Goal: Contribute content: Contribute content

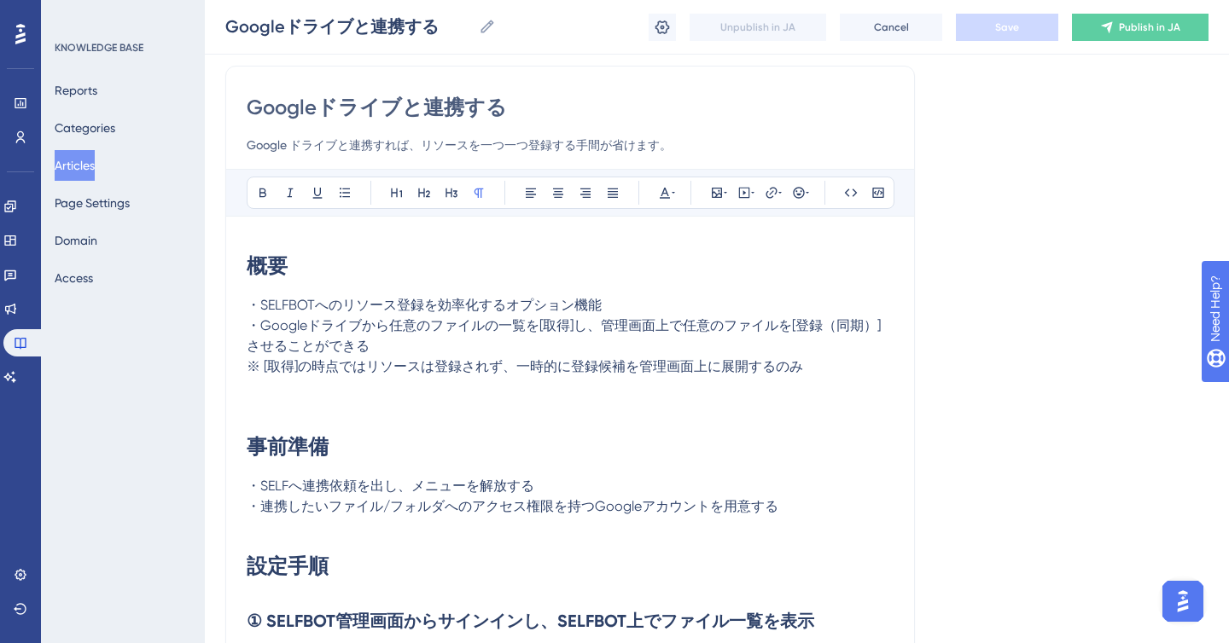
scroll to position [125, 0]
click at [250, 271] on strong "概要" at bounding box center [267, 265] width 41 height 25
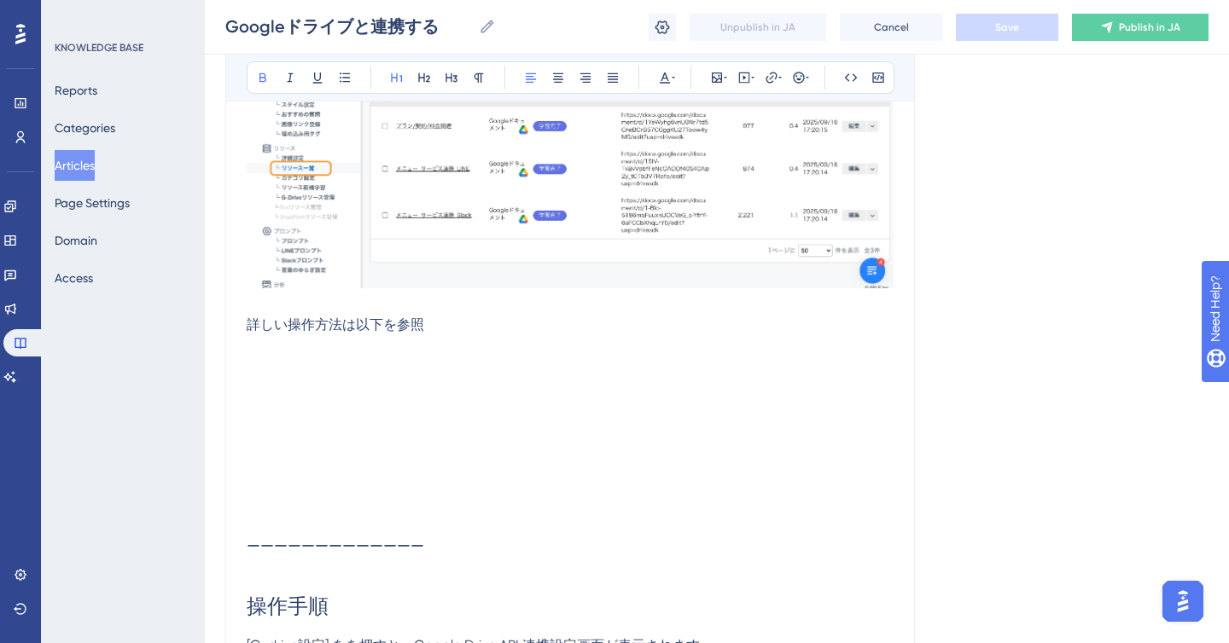
scroll to position [3780, 0]
click at [477, 328] on p "詳しい操作方法は以下を参照" at bounding box center [570, 324] width 647 height 20
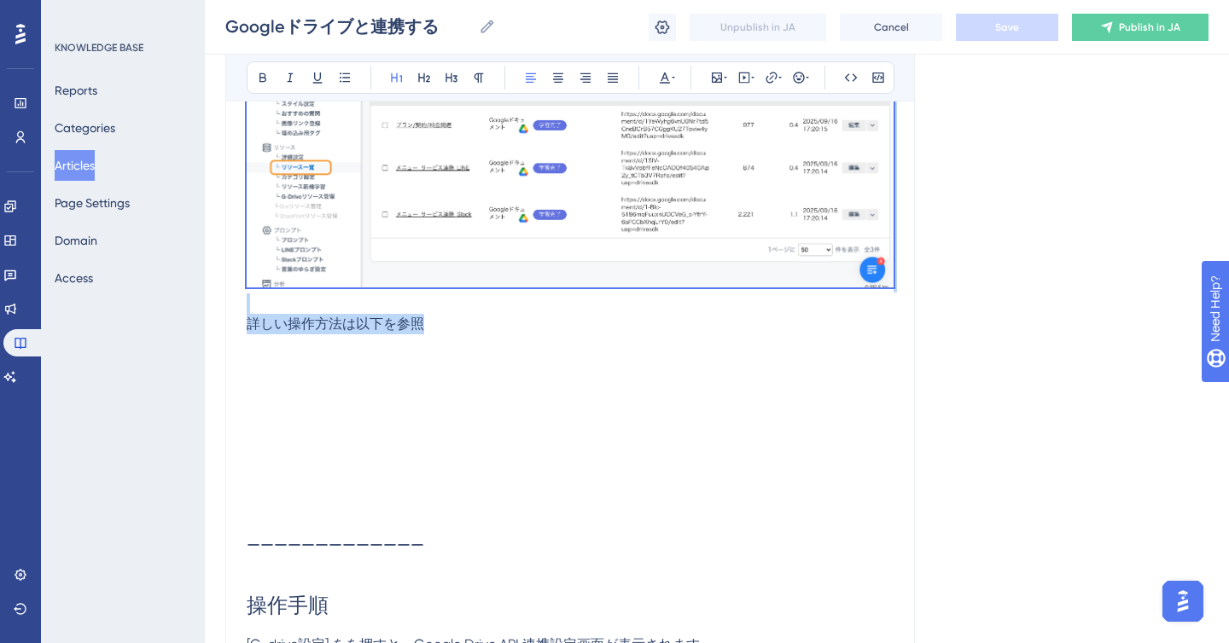
copy div "lo ・IPSUMDOlorsitametconsectetur ・Adipiscingelitseddoeius[te]i、utlaboreetdolo[m…"
click at [458, 357] on h1 at bounding box center [570, 384] width 647 height 58
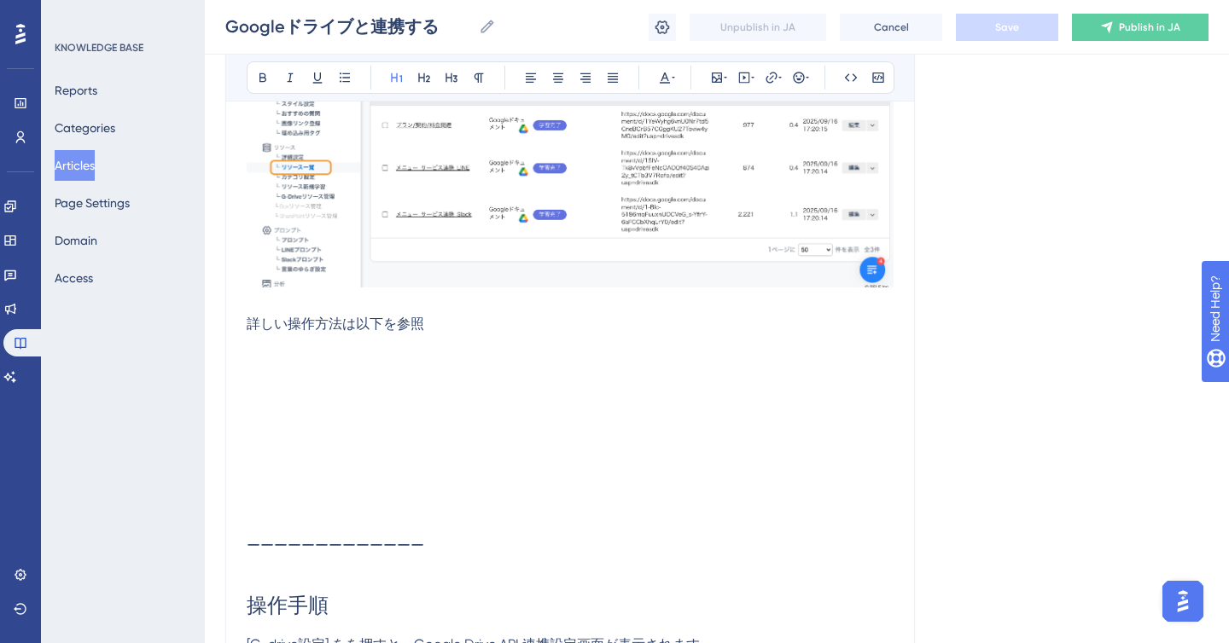
click at [455, 357] on h1 at bounding box center [570, 384] width 647 height 58
click at [451, 334] on p at bounding box center [570, 344] width 647 height 20
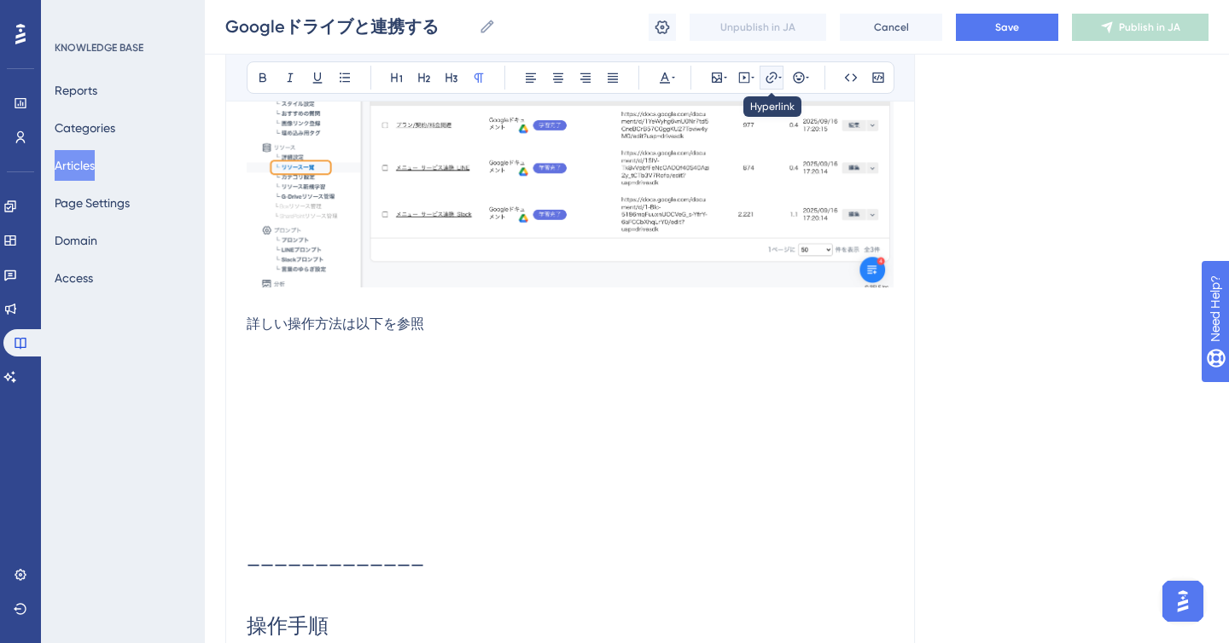
click at [762, 82] on button at bounding box center [771, 78] width 24 height 24
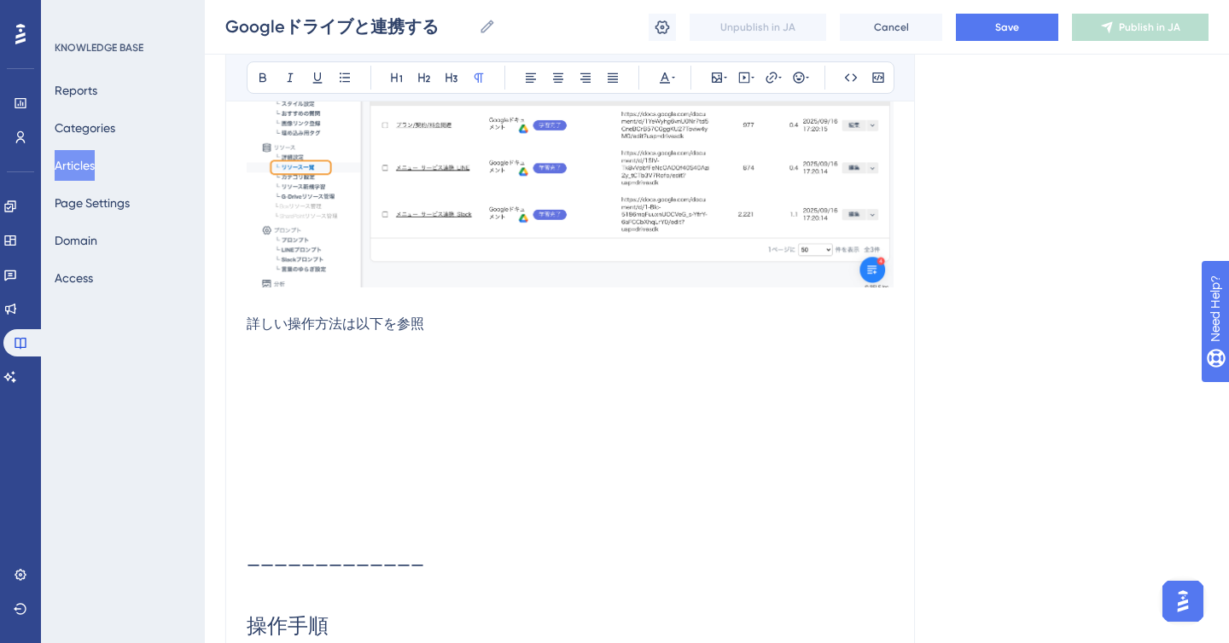
click at [432, 344] on p at bounding box center [570, 344] width 647 height 20
click at [480, 328] on p "詳しい操作方法は以下を参照" at bounding box center [570, 324] width 647 height 20
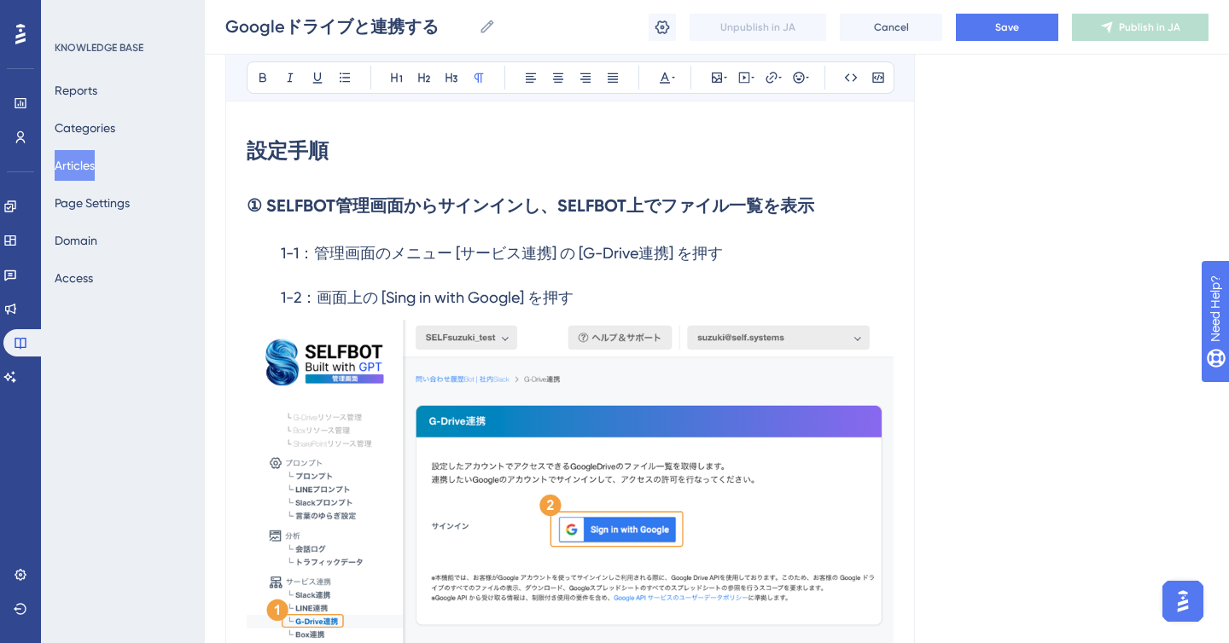
scroll to position [0, 0]
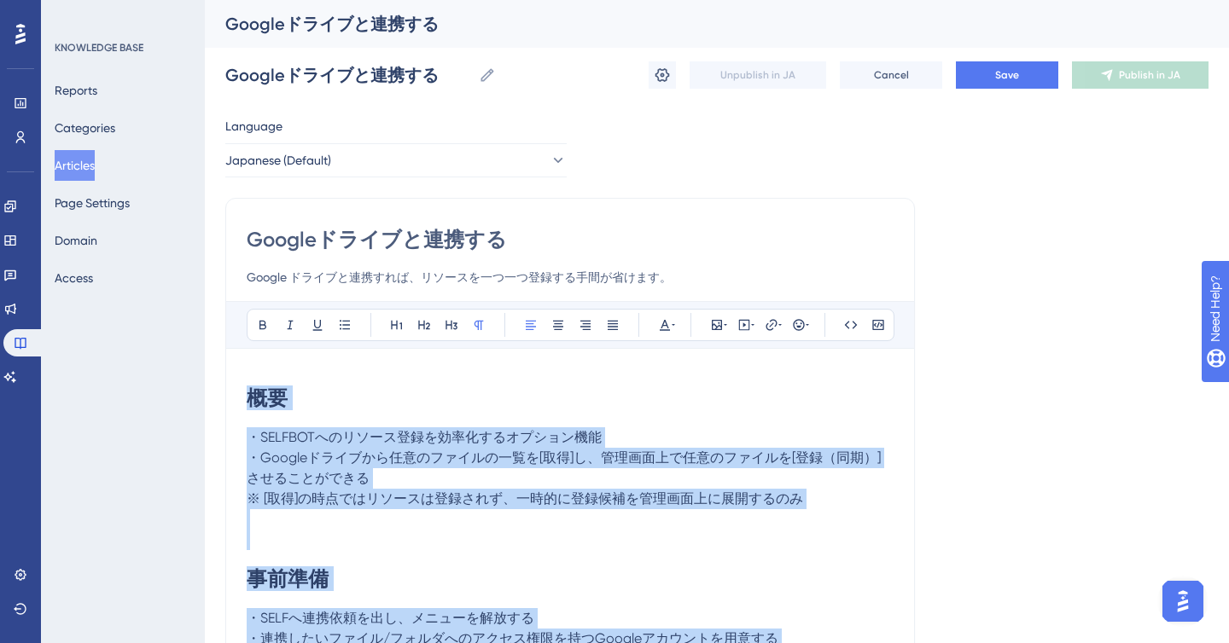
click at [249, 242] on input "Googleドライブと連携する" at bounding box center [570, 239] width 647 height 27
copy div "lo ・IPSUMDOlorsitametconsectetur ・Adipiscingelitseddoeius[te]i、utlaboreetdolo[m…"
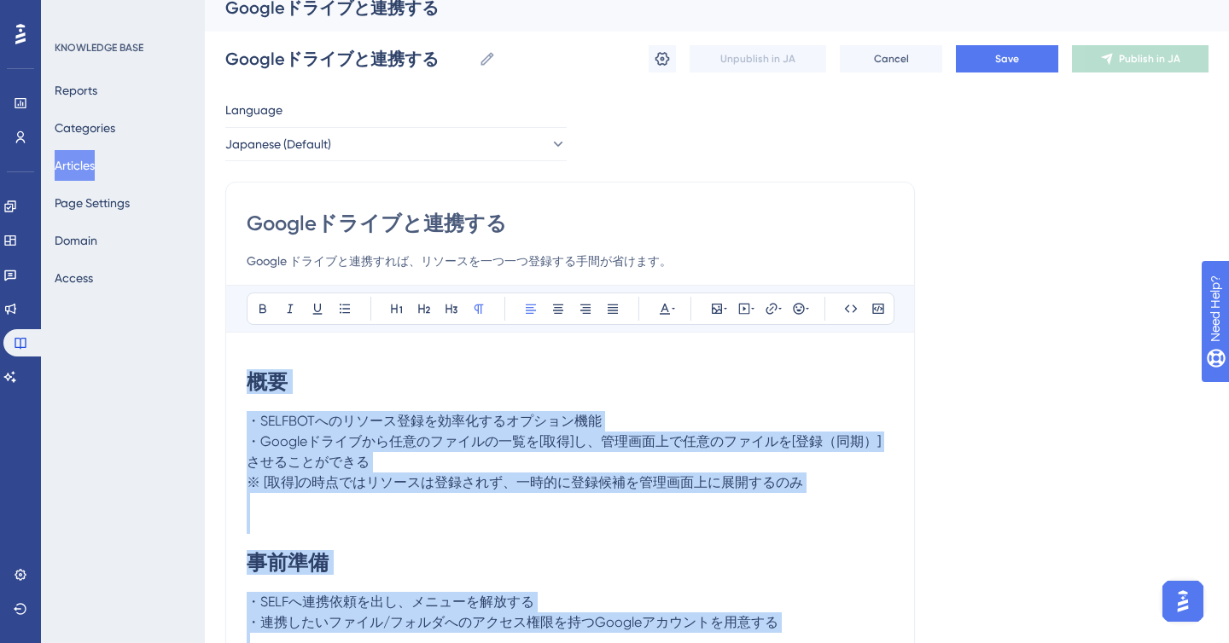
click at [290, 412] on p "・SELFBOTへのリソース登録を効率化するオプション機能" at bounding box center [570, 421] width 647 height 20
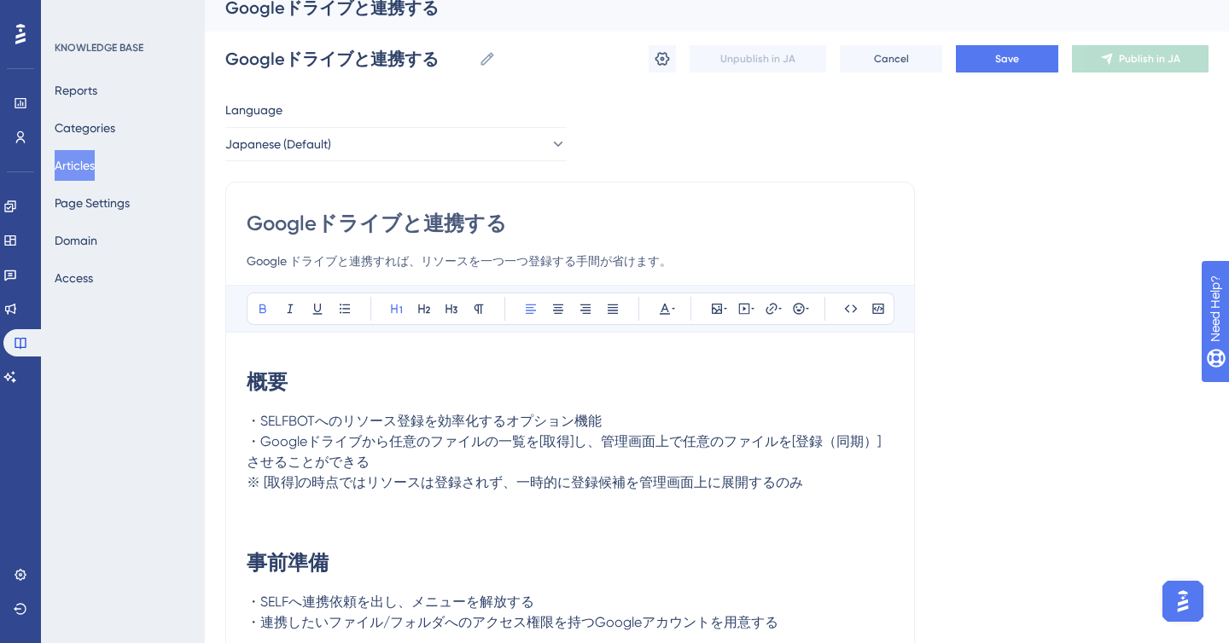
click at [250, 382] on strong "概要" at bounding box center [267, 381] width 41 height 25
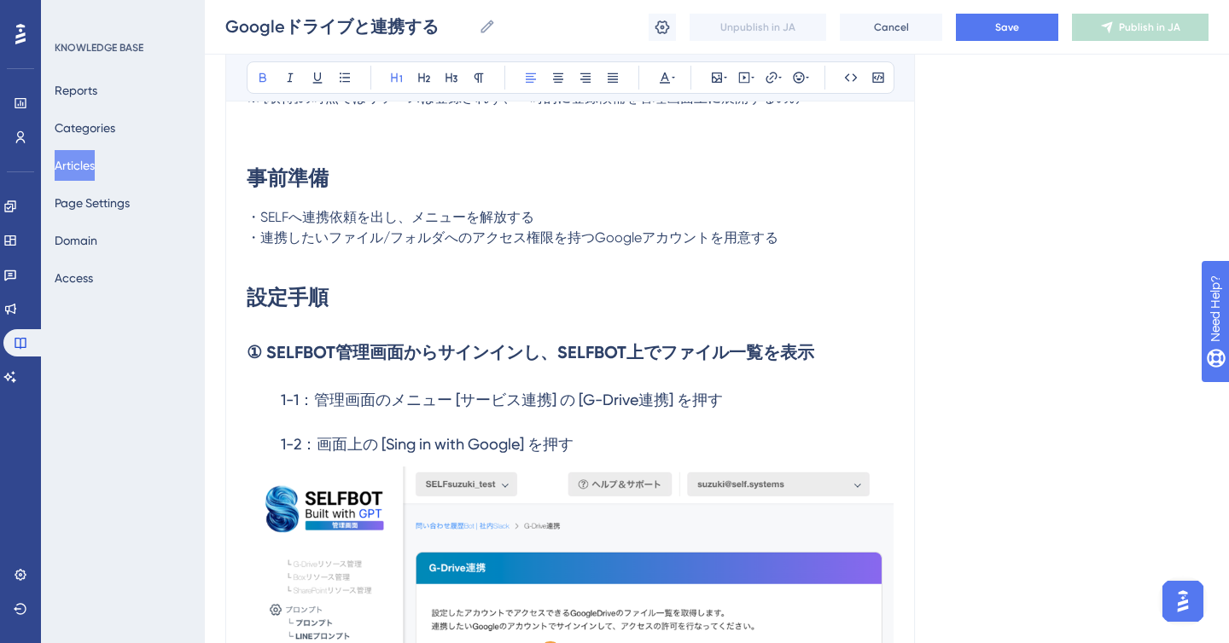
scroll to position [398, 0]
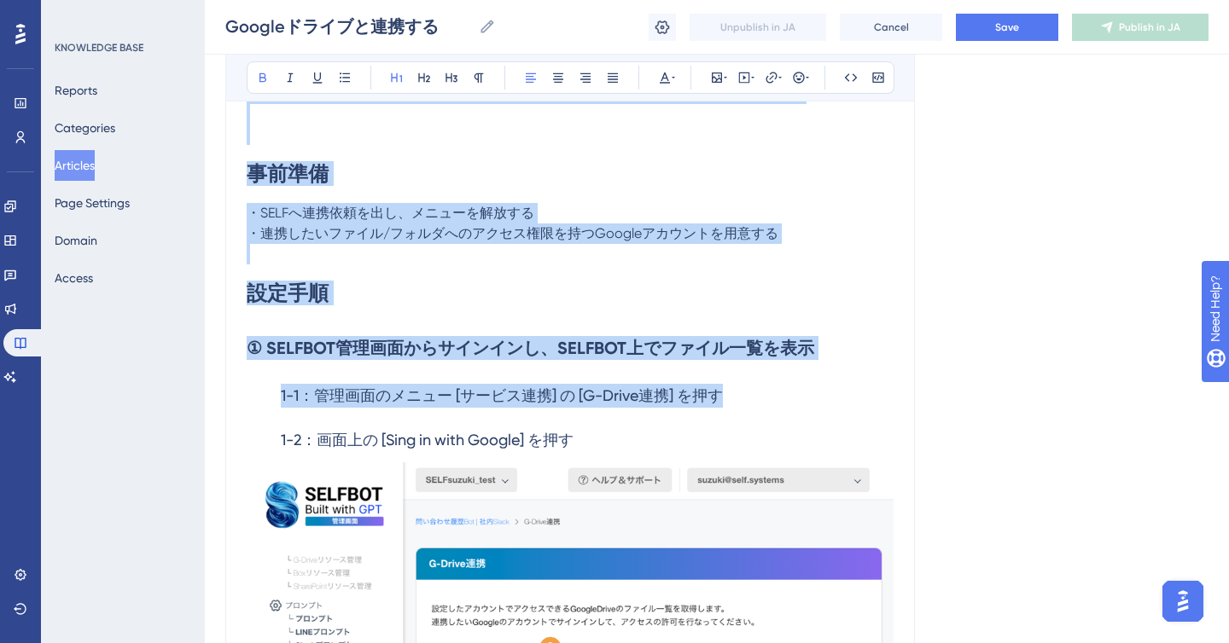
click at [741, 396] on h3 "1-1：管理画面のメニュー [サービス連携] の [G-Drive連携] を押す" at bounding box center [570, 396] width 647 height 44
copy div "概要 ・SELFBOTへのリソース登録を効率化するオプション機能 ・Googleドライブから任意のファイルの一覧を[取得]し、管理画面上で任意のファイルを[登…"
click at [713, 242] on p "・連携したいファイル/フォルダへのアクセス権限を持つGoogleアカウントを用意する" at bounding box center [570, 234] width 647 height 20
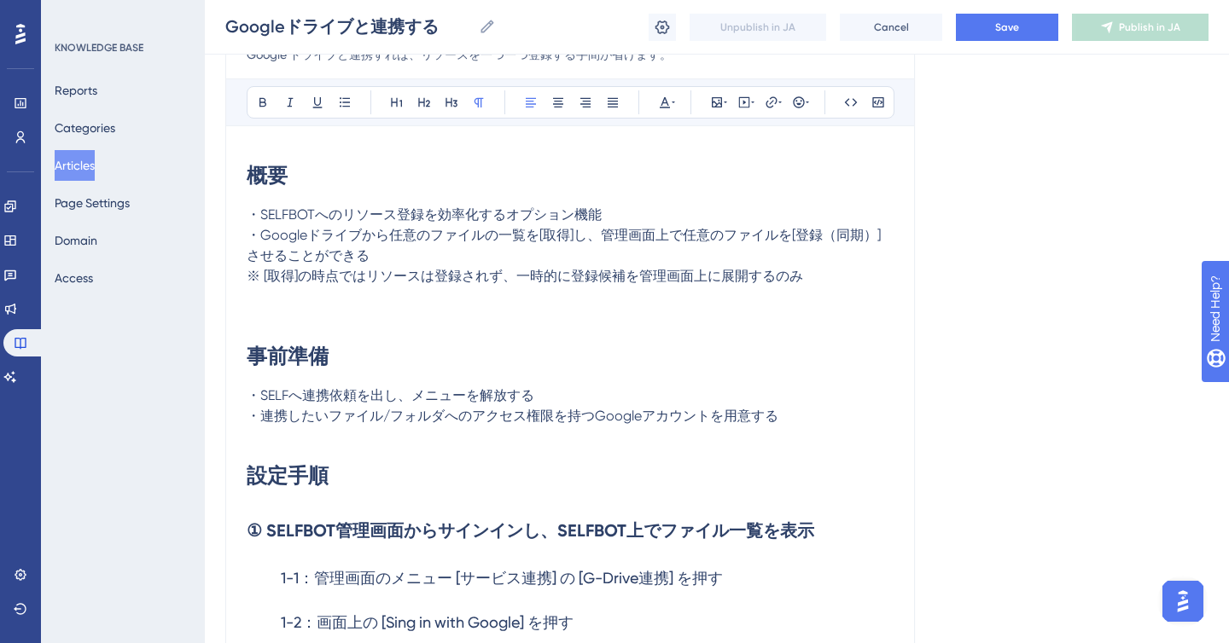
scroll to position [0, 0]
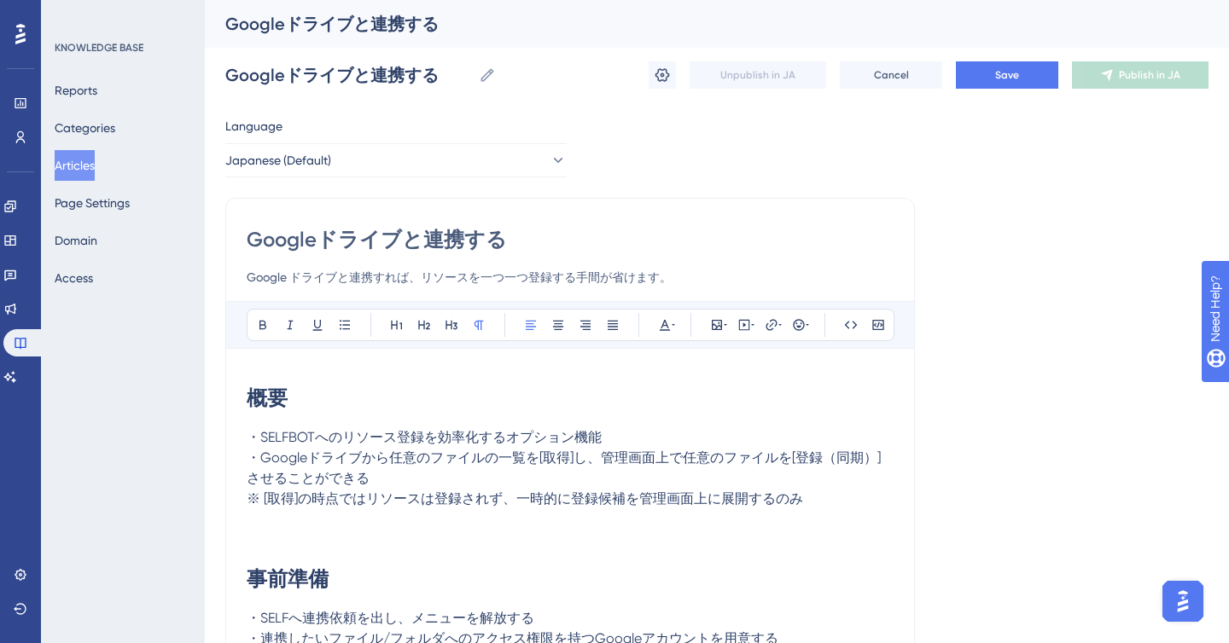
drag, startPoint x: 954, startPoint y: 305, endPoint x: 838, endPoint y: 338, distance: 120.7
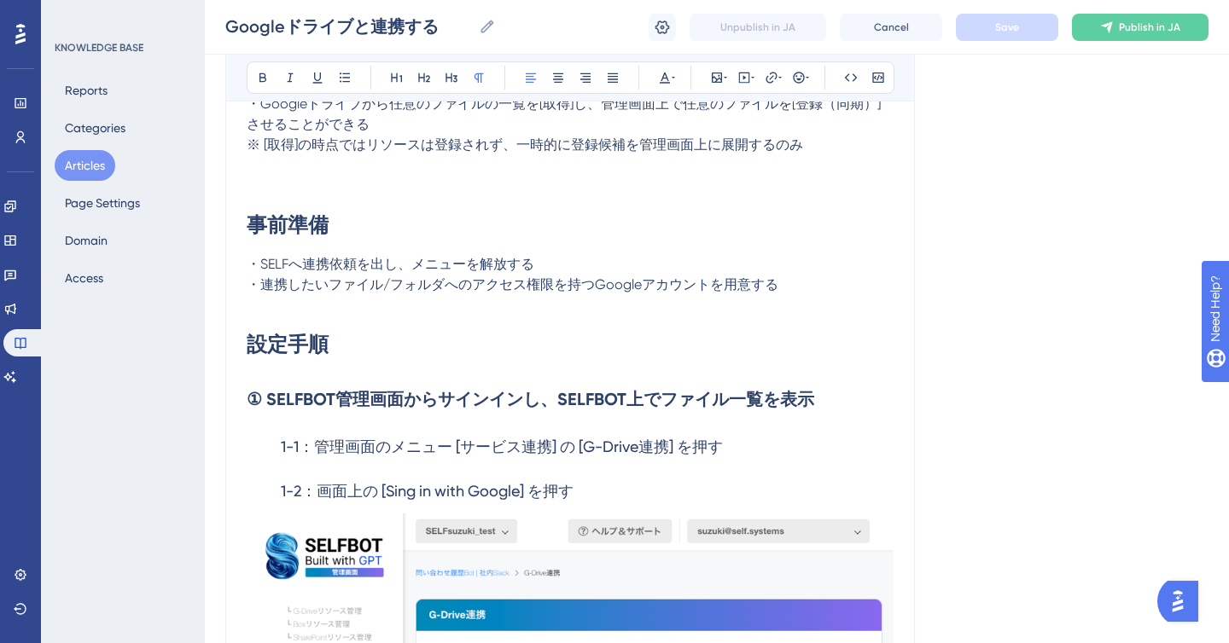
scroll to position [329, 0]
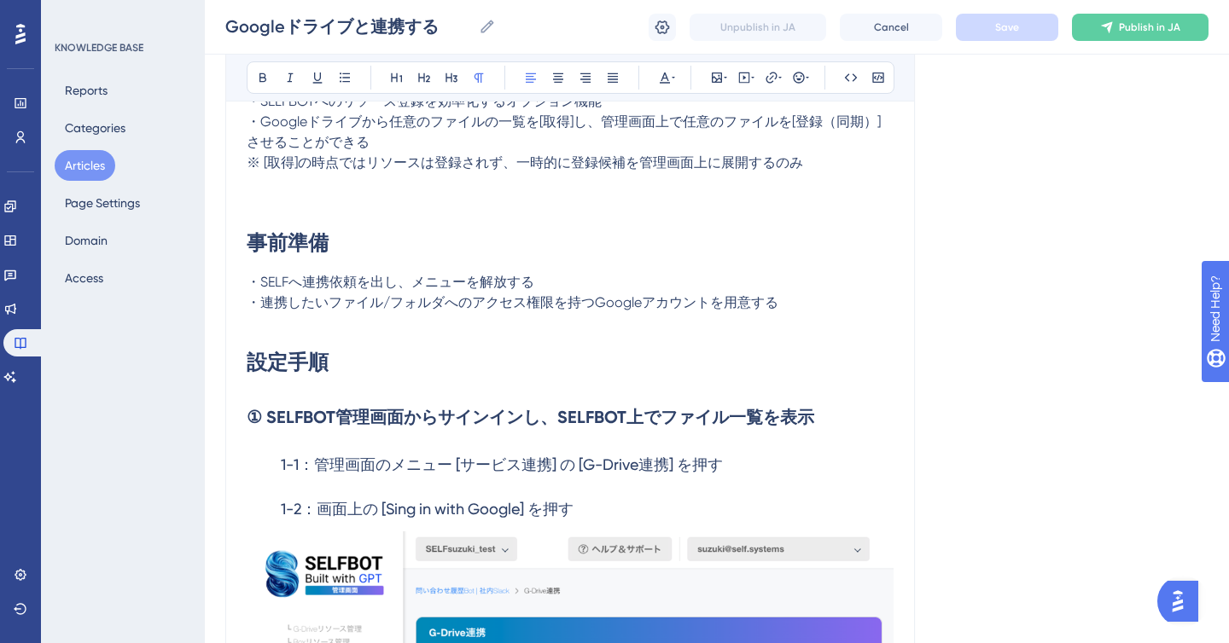
click at [73, 166] on button "Articles" at bounding box center [85, 165] width 61 height 31
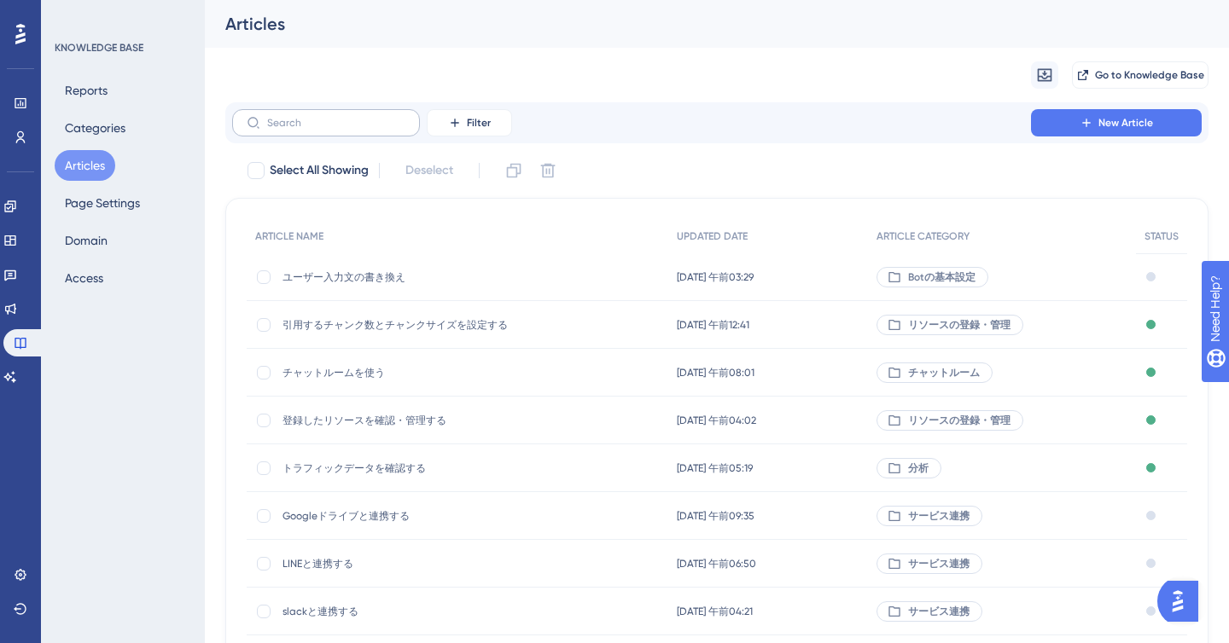
click at [344, 130] on label at bounding box center [326, 122] width 188 height 27
click at [344, 129] on input "text" at bounding box center [336, 123] width 138 height 12
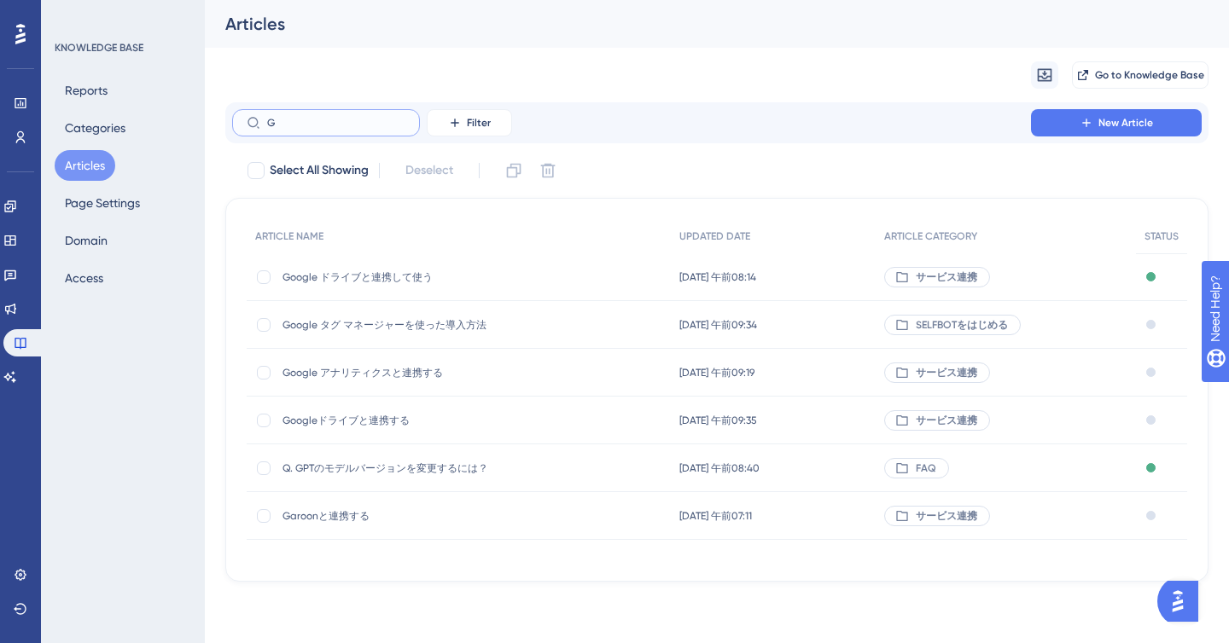
type input "G"
click at [408, 273] on span "Google ドライブと連携して使う" at bounding box center [418, 277] width 273 height 14
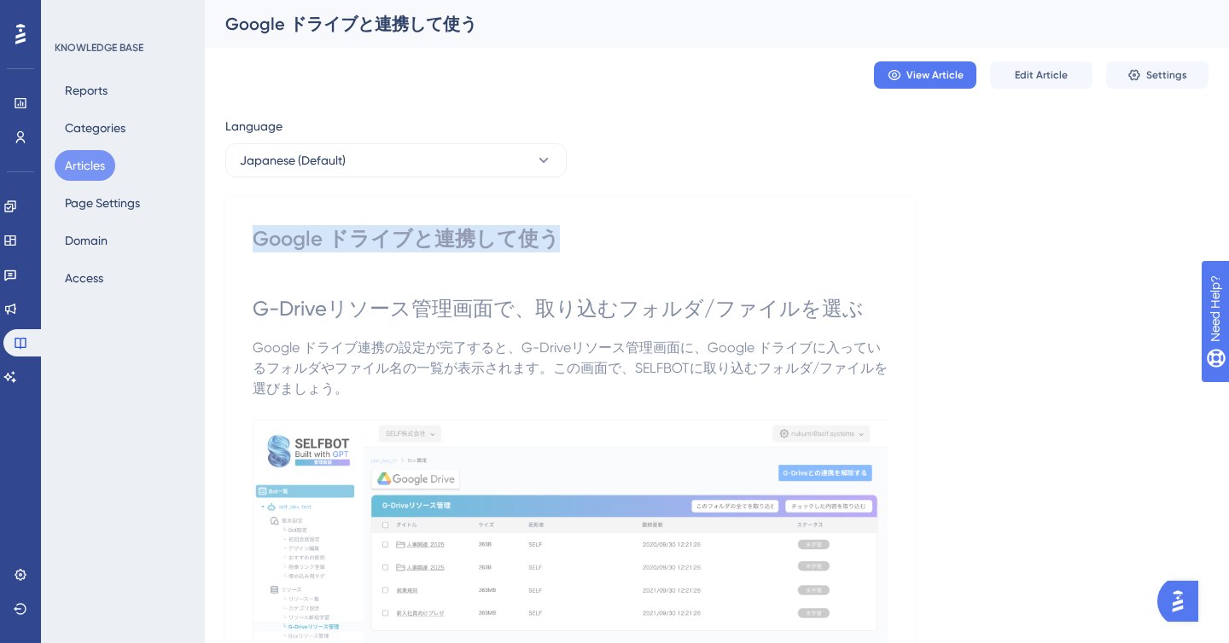
drag, startPoint x: 546, startPoint y: 243, endPoint x: 251, endPoint y: 247, distance: 295.2
copy div "Google ドライブと連携して使う"
click at [80, 170] on button "Articles" at bounding box center [85, 165] width 61 height 31
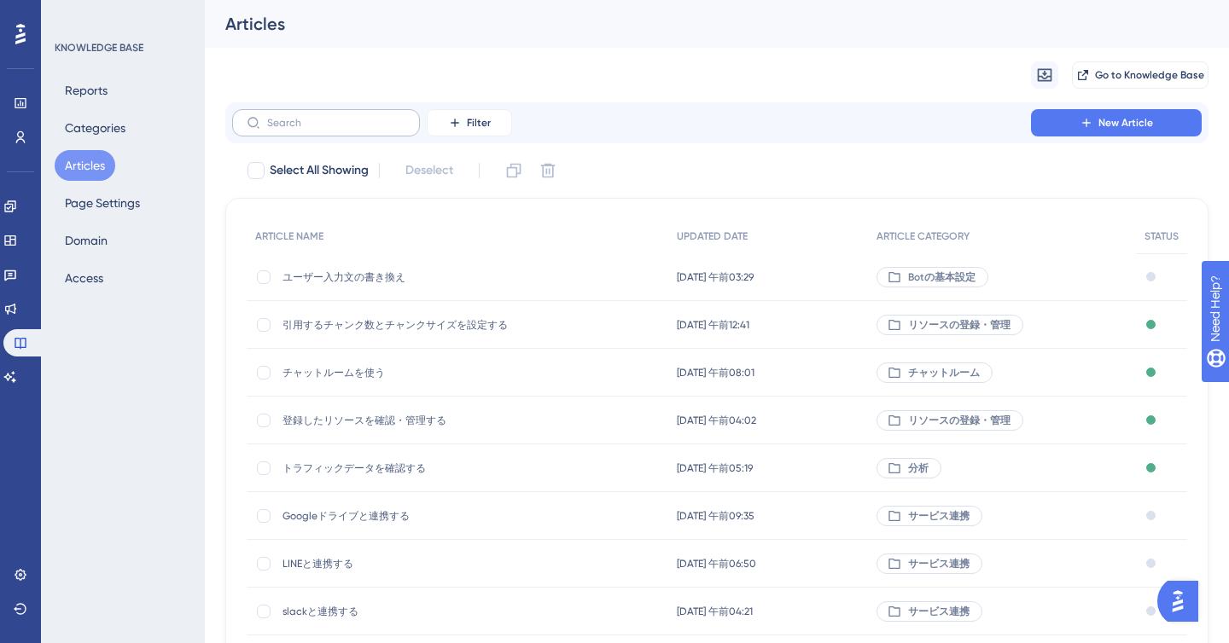
click at [0, 0] on div "LEAVE A REVIEW COPY SHARE LINK" at bounding box center [0, 0] width 0 height 0
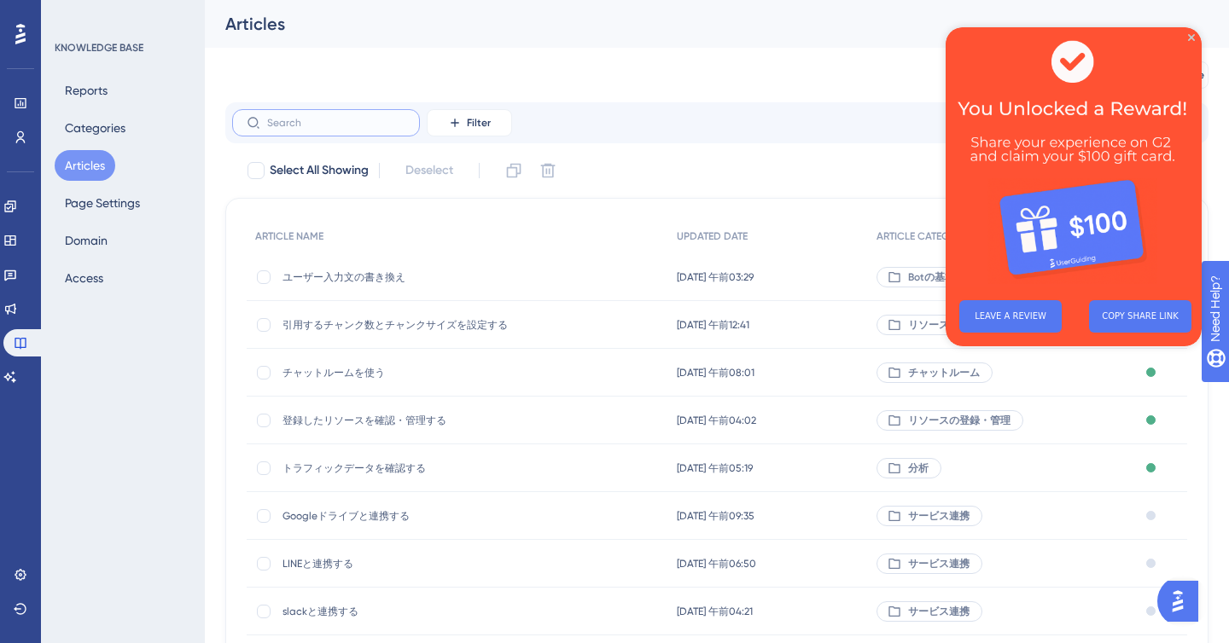
click at [324, 124] on input "text" at bounding box center [336, 123] width 138 height 12
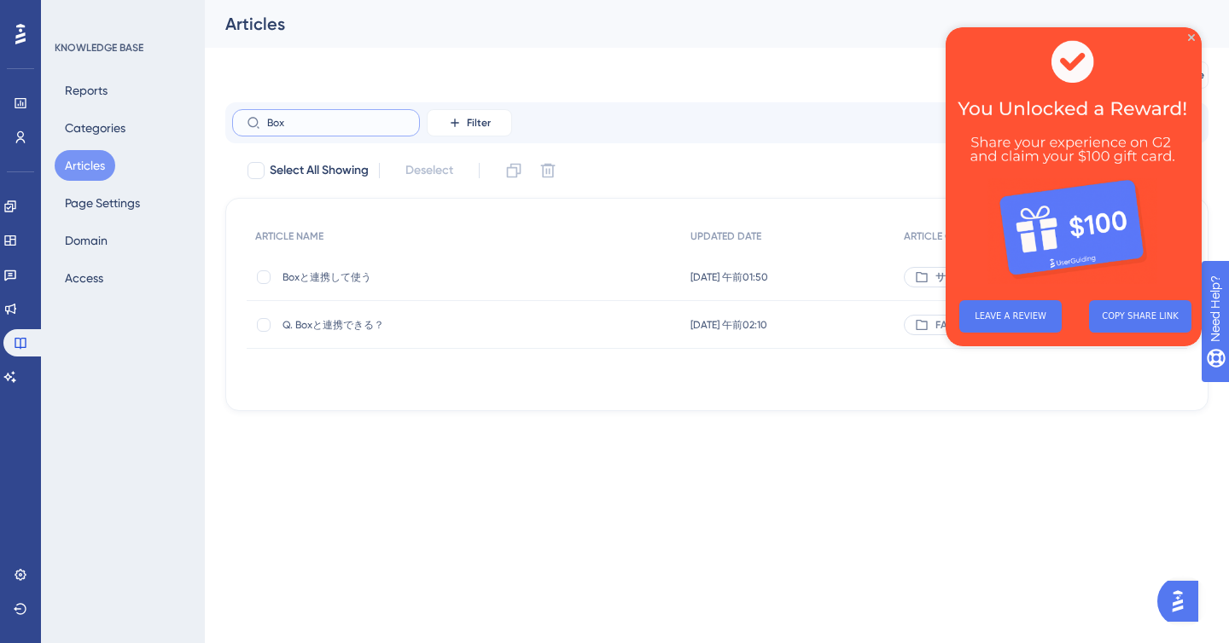
type input "Box"
click at [351, 274] on span "Boxと連携して使う" at bounding box center [418, 277] width 273 height 14
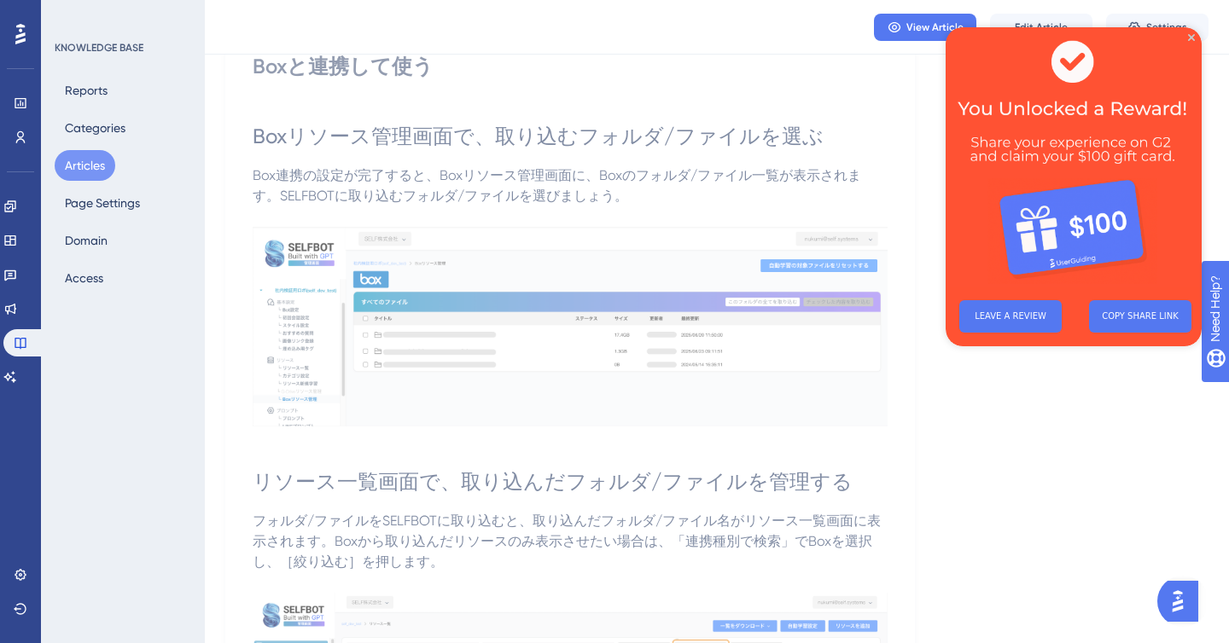
scroll to position [158, 0]
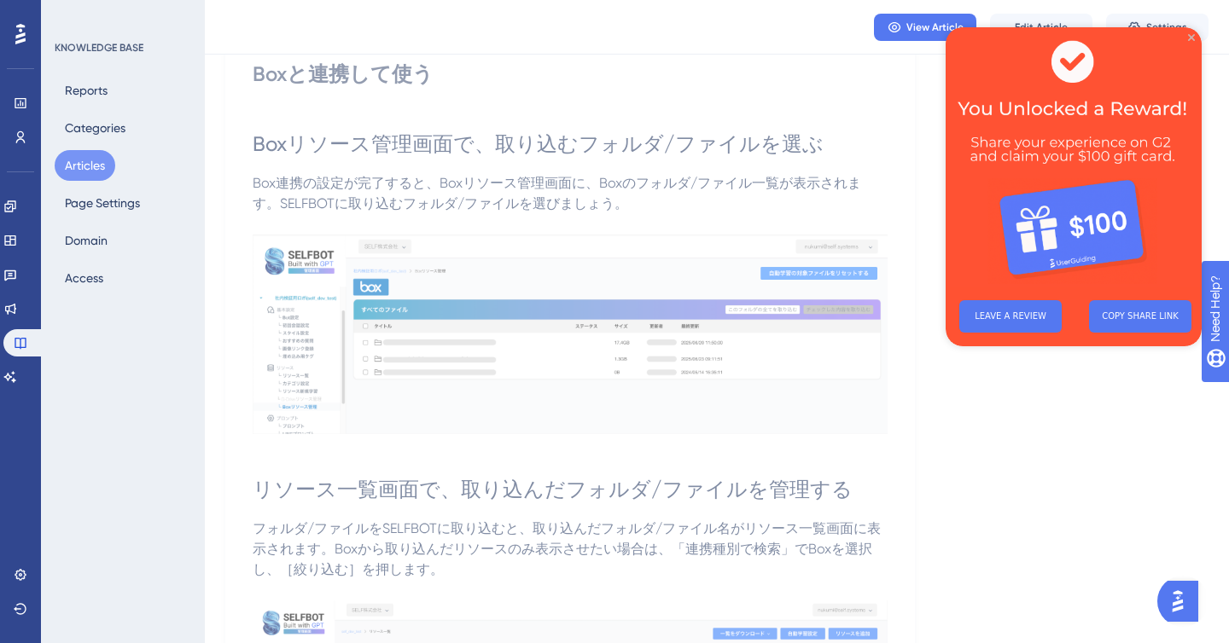
click at [1192, 34] on icon "Close Preview" at bounding box center [1191, 37] width 7 height 7
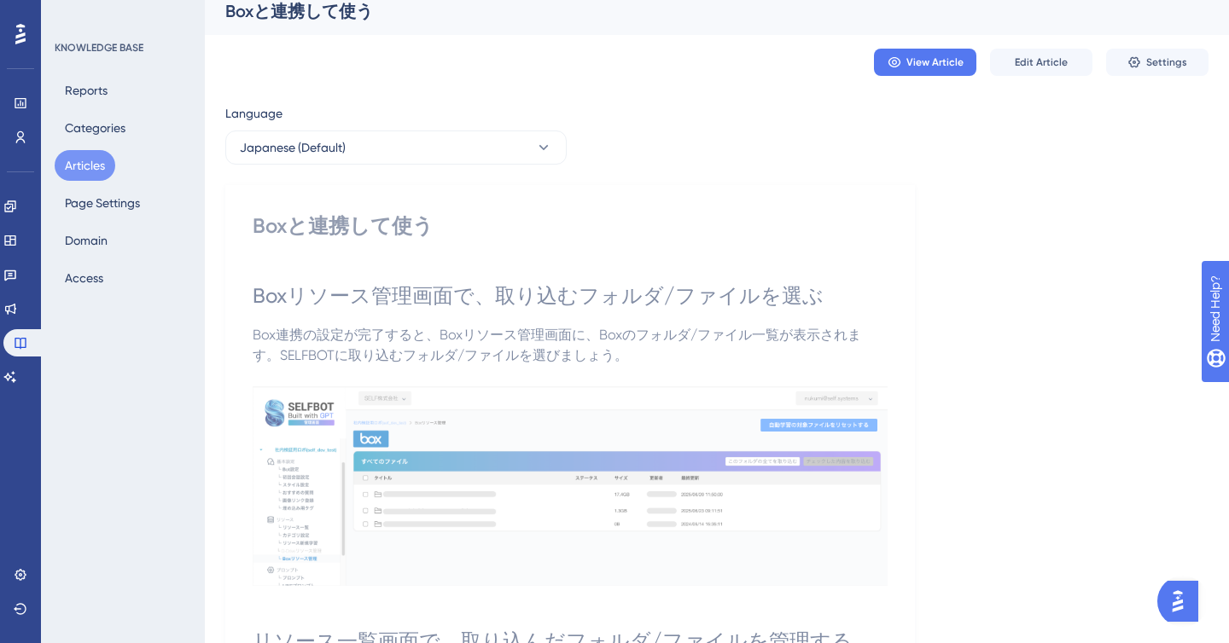
scroll to position [0, 0]
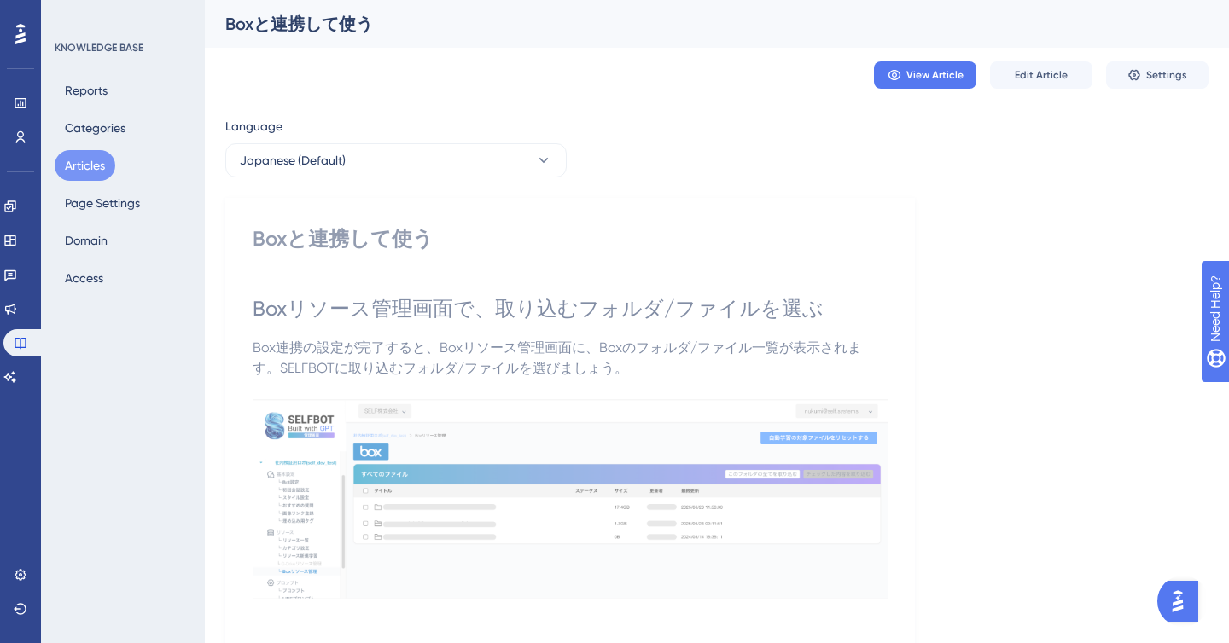
click at [577, 79] on div "View Article Edit Article Settings" at bounding box center [716, 75] width 983 height 55
click at [84, 162] on button "Articles" at bounding box center [85, 165] width 61 height 31
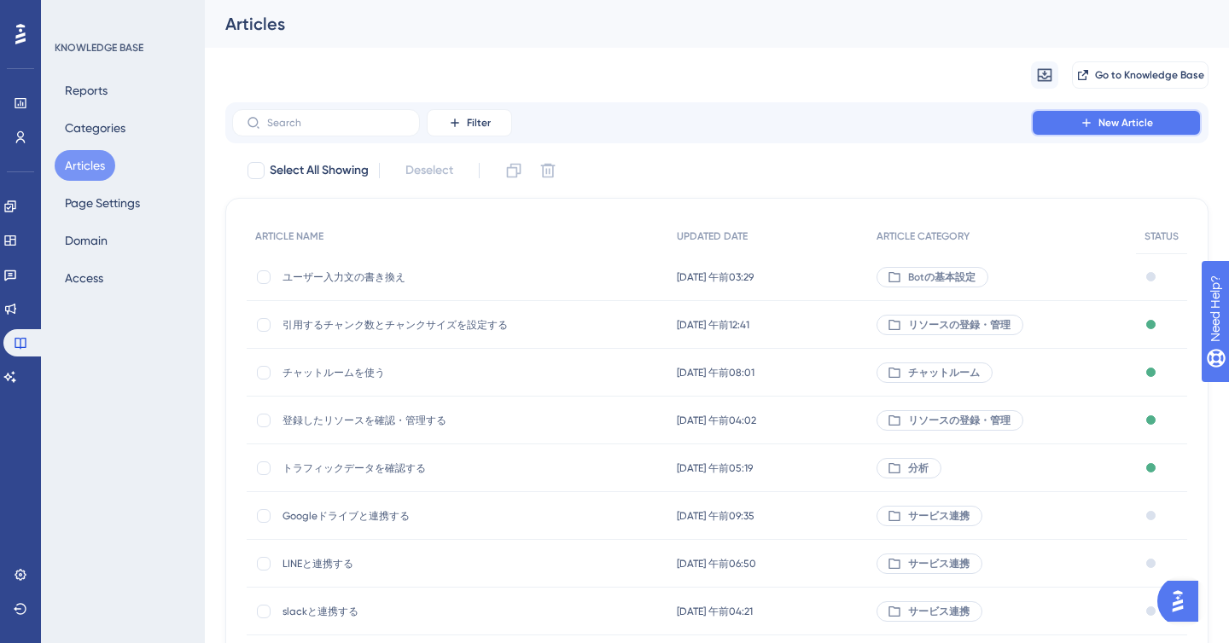
click at [1089, 121] on icon at bounding box center [1086, 123] width 14 height 14
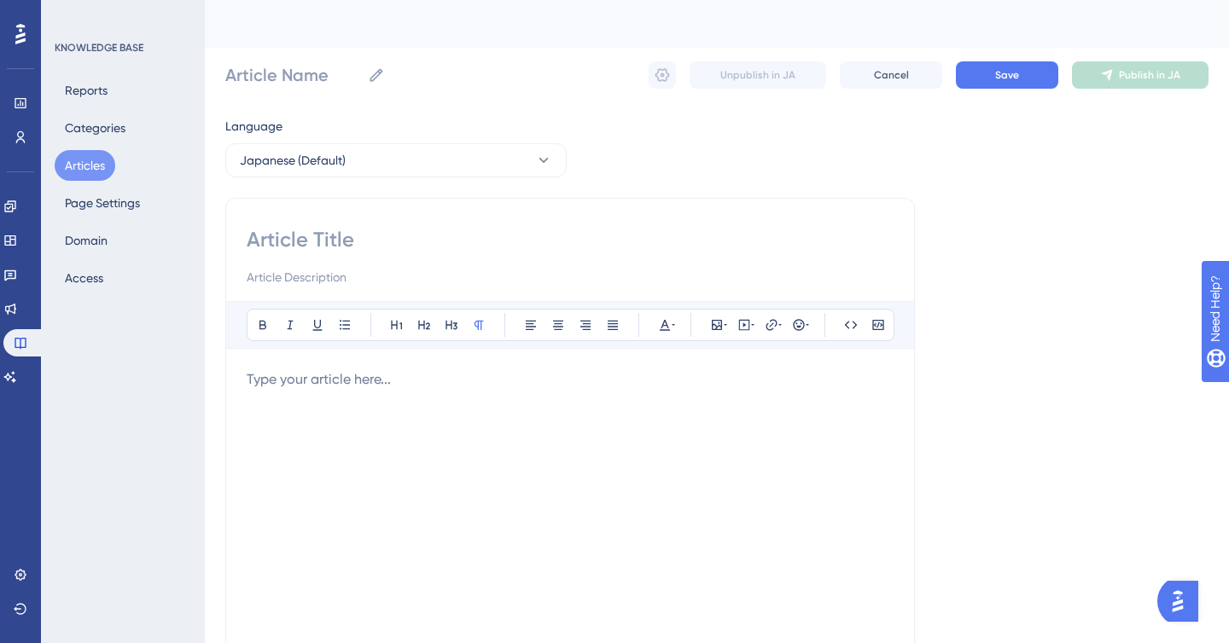
click at [282, 239] on input at bounding box center [570, 239] width 647 height 27
type input "Bo"
type input "Box"
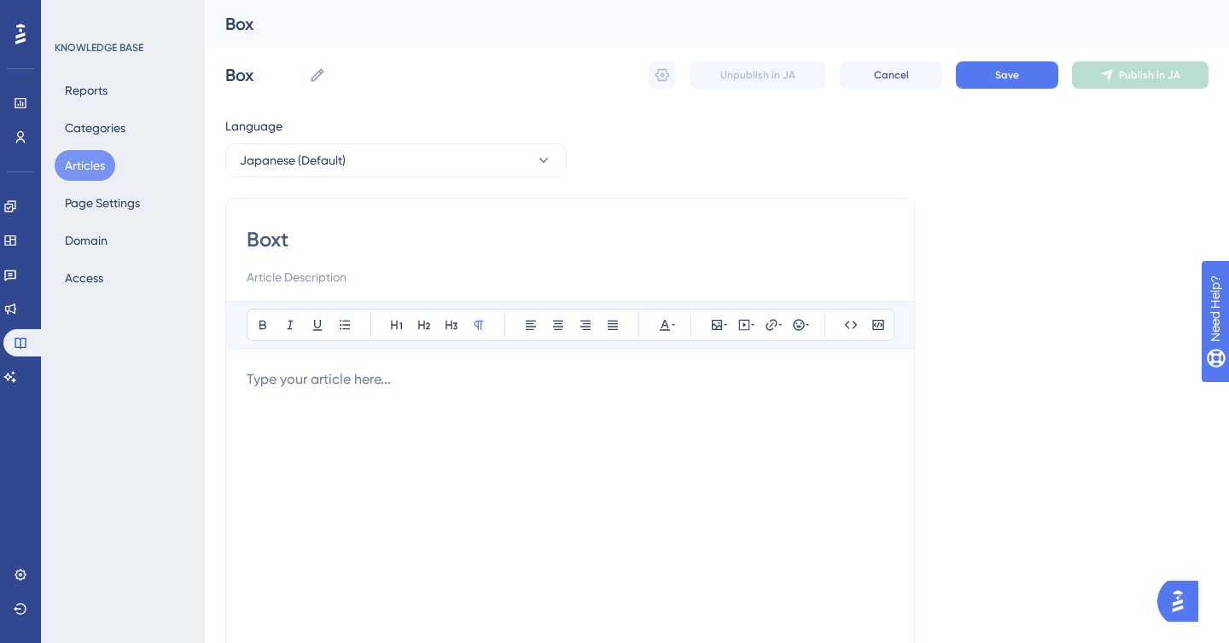
type input "Boxと"
type input "Box"
type input "Box連携を行う"
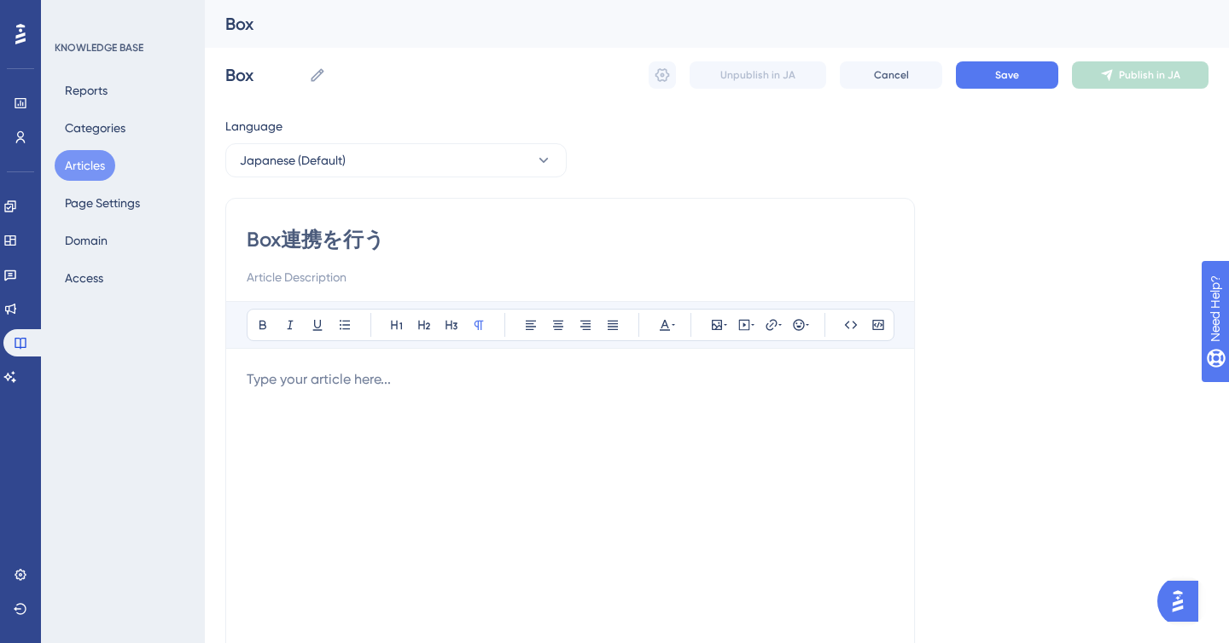
type input "Box連携を行う"
type input "Boxと連携を行う"
type input "Boxと連携"
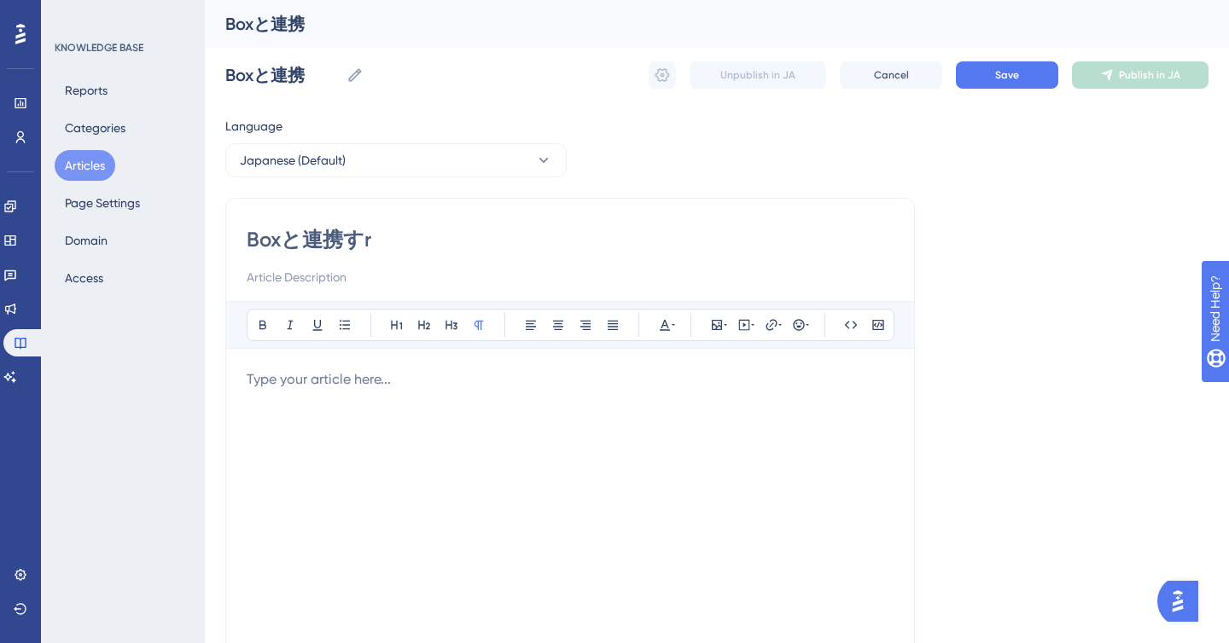
type input "Boxと連携する"
click at [1013, 87] on button "Save" at bounding box center [1007, 74] width 102 height 27
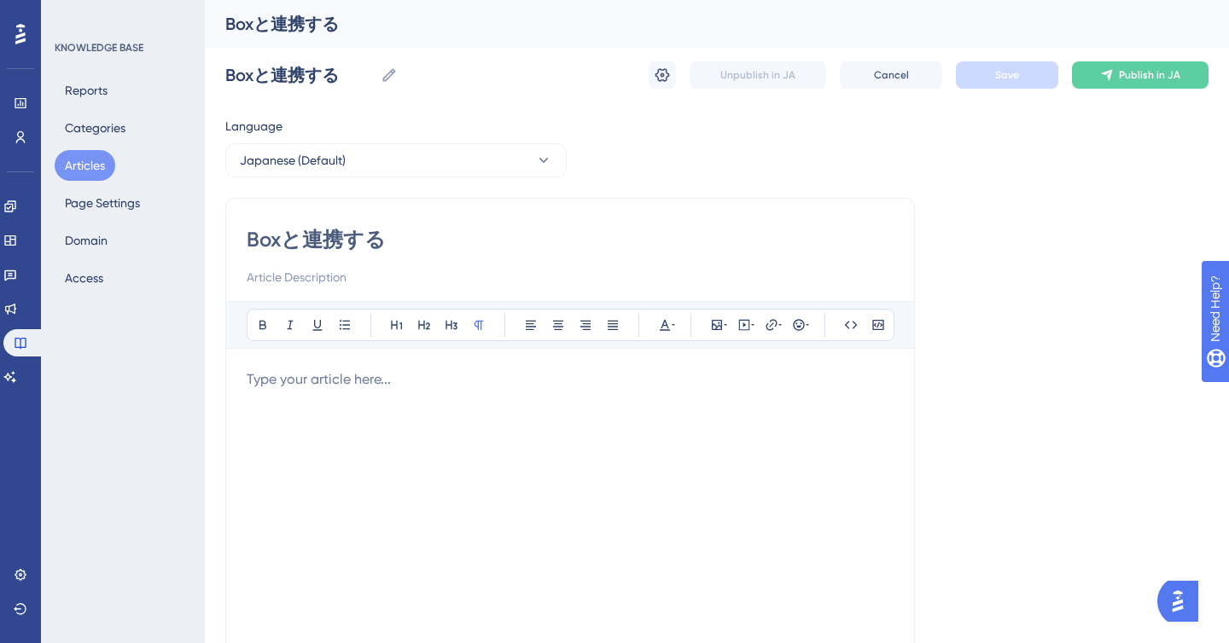
click at [370, 386] on p at bounding box center [570, 379] width 647 height 20
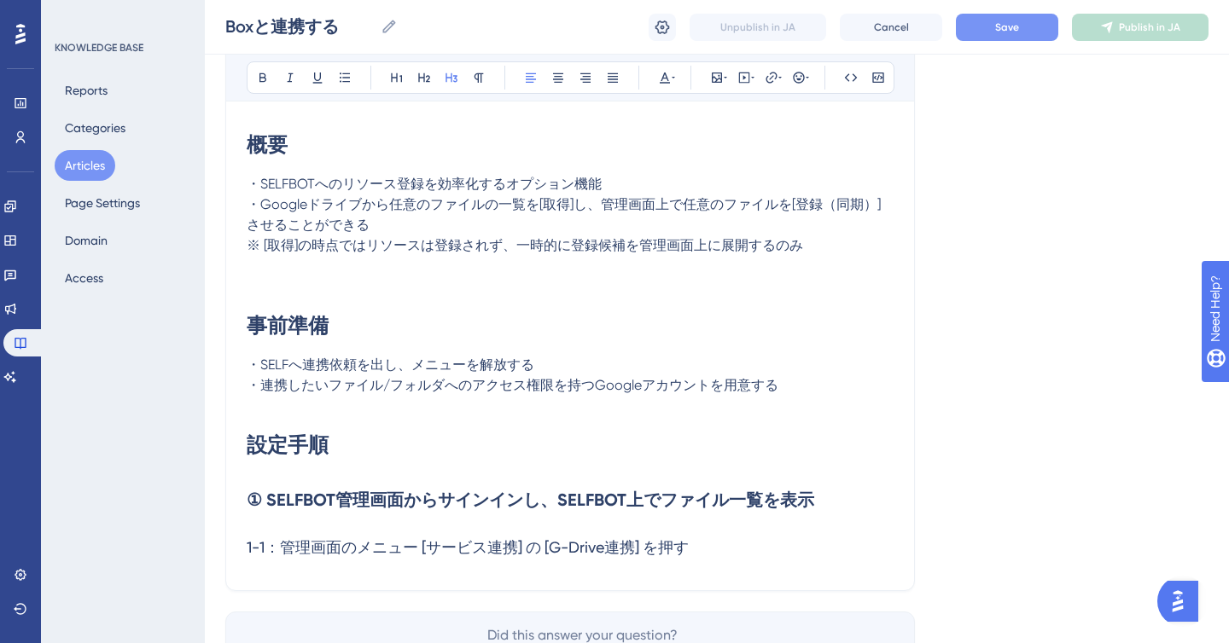
scroll to position [215, 0]
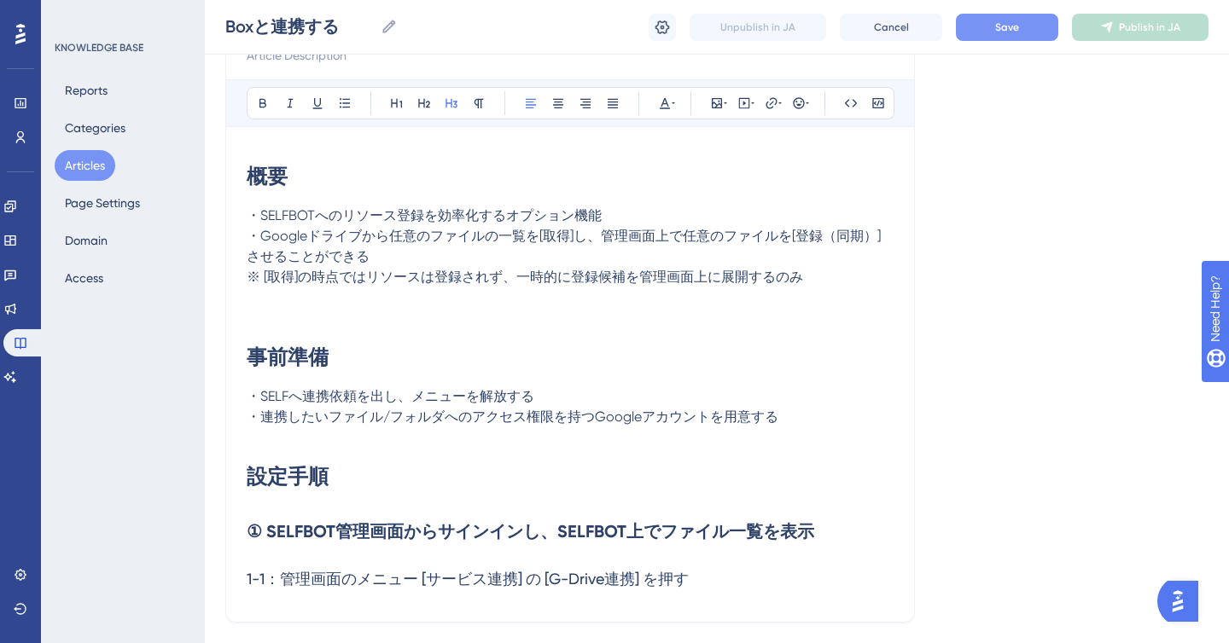
click at [987, 24] on button "Save" at bounding box center [1007, 27] width 102 height 27
